Goal: Transaction & Acquisition: Purchase product/service

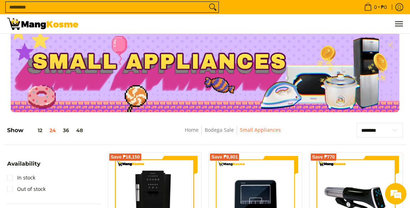
scroll to position [1, 0]
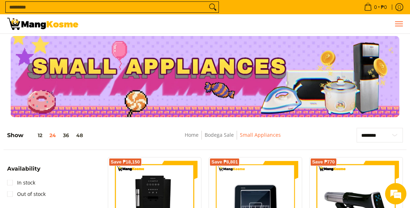
click at [396, 21] on button "Menu" at bounding box center [398, 23] width 9 height 19
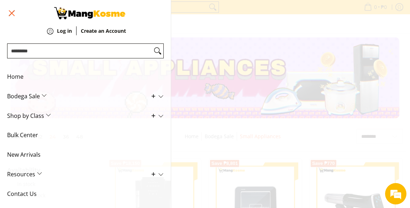
scroll to position [2, 0]
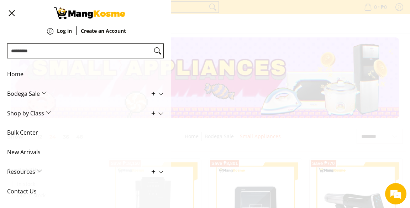
click at [41, 94] on span "Bodega Sale" at bounding box center [80, 94] width 146 height 20
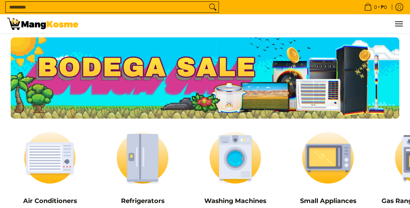
click at [18, 9] on input "Search..." at bounding box center [106, 7] width 201 height 11
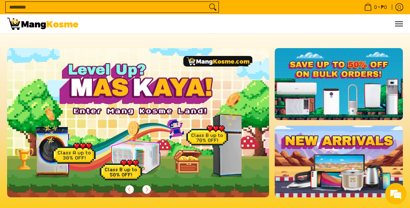
click at [19, 9] on input "Search..." at bounding box center [106, 7] width 201 height 11
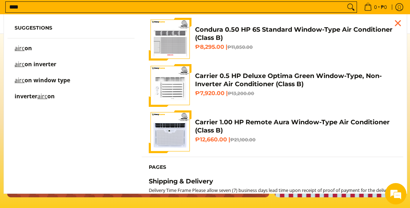
type input "****"
click at [19, 46] on mark "airc" at bounding box center [20, 48] width 10 height 8
